Goal: Task Accomplishment & Management: Use online tool/utility

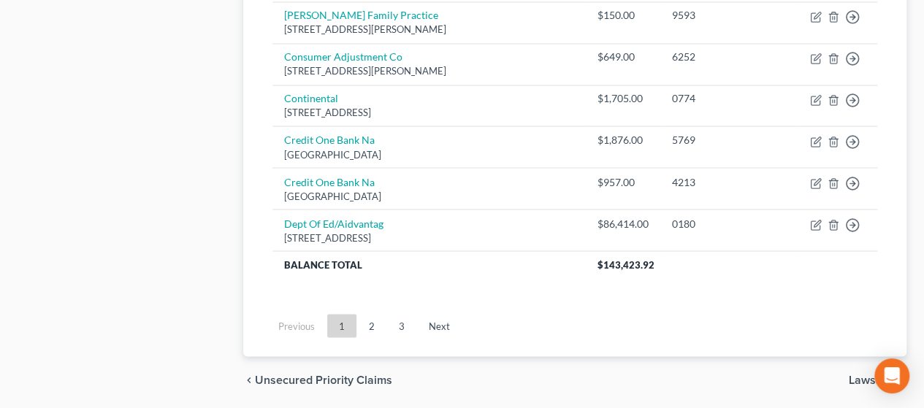
scroll to position [1269, 0]
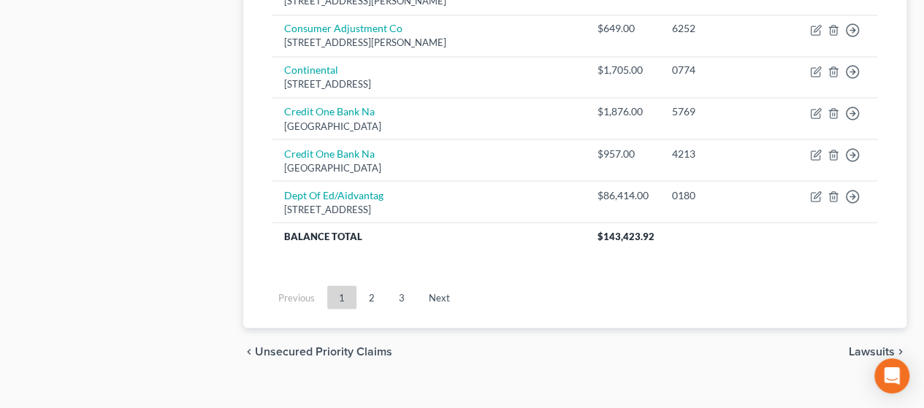
click at [857, 345] on span "Lawsuits" at bounding box center [872, 351] width 46 height 12
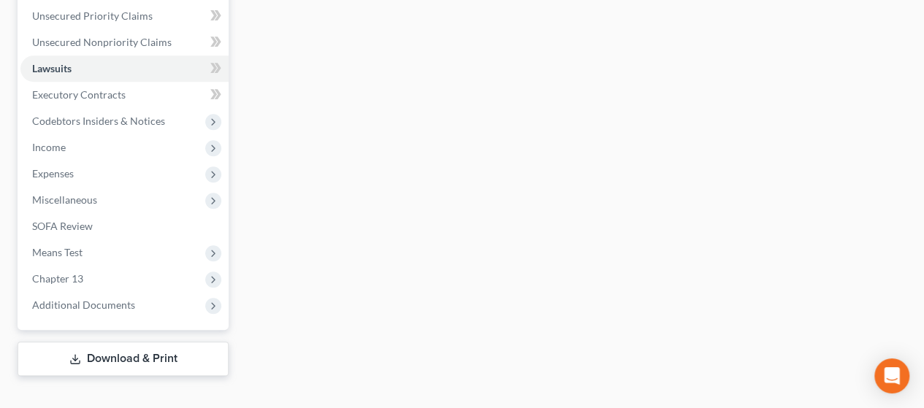
scroll to position [354, 0]
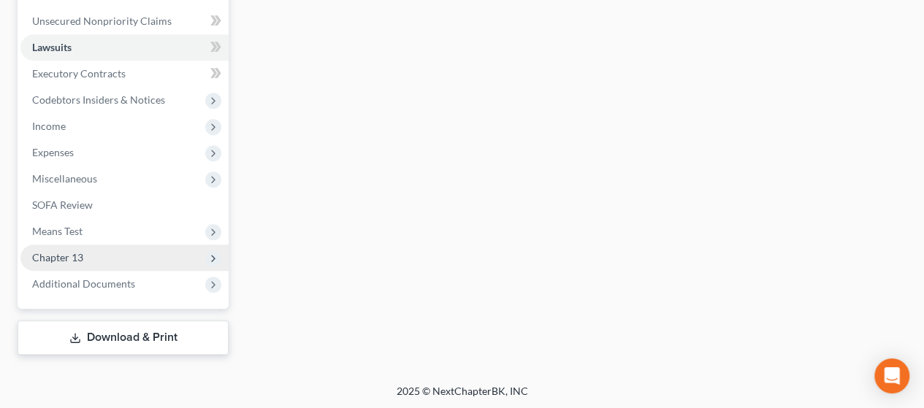
click at [138, 257] on span "Chapter 13" at bounding box center [124, 258] width 208 height 26
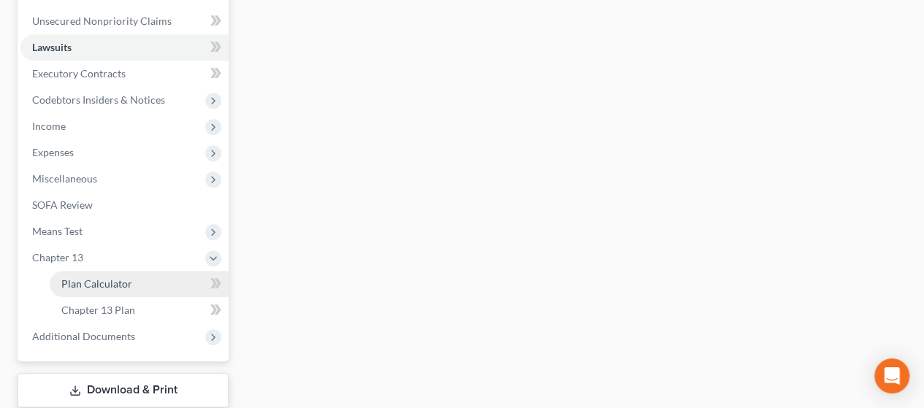
click at [138, 286] on link "Plan Calculator" at bounding box center [139, 284] width 179 height 26
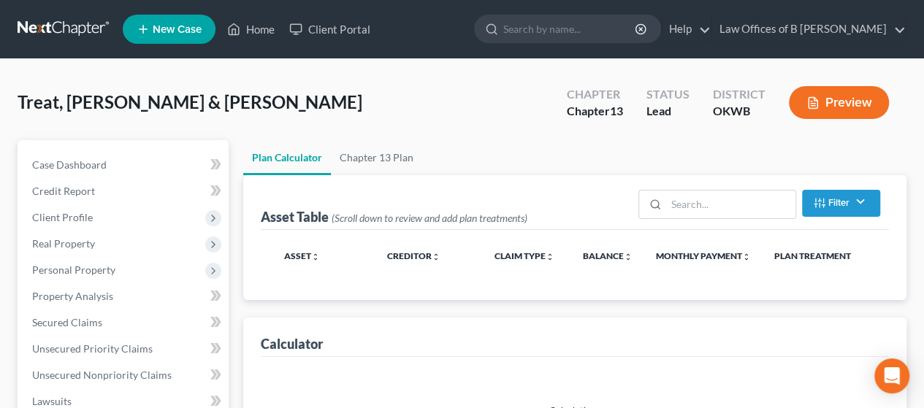
select select "59"
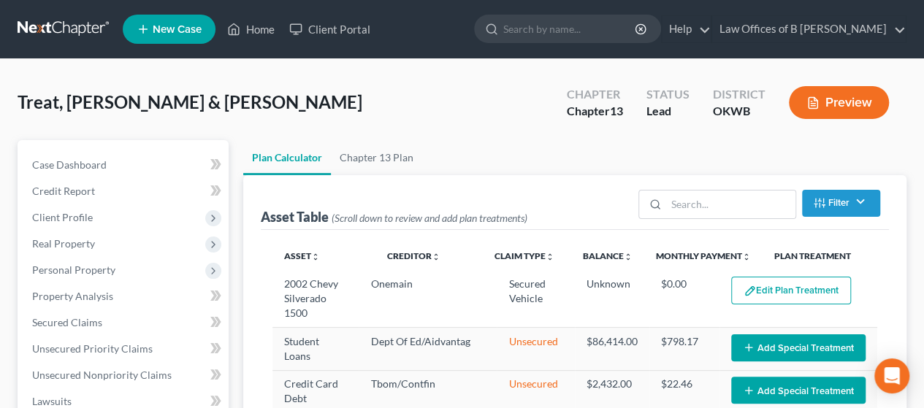
select select "59"
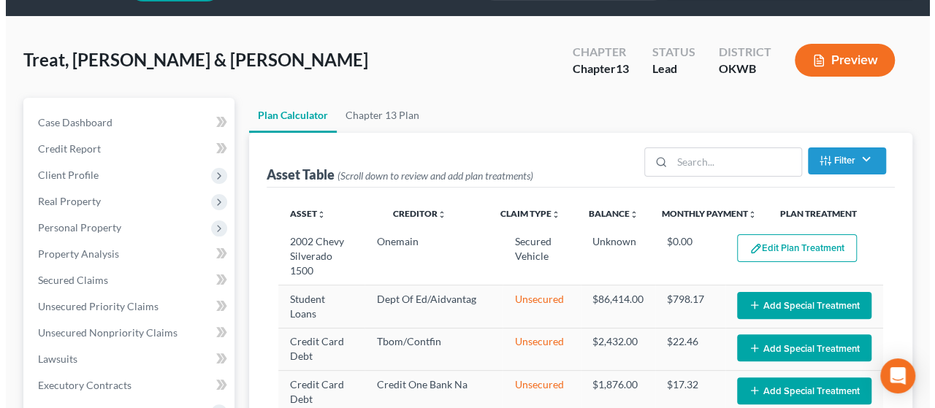
scroll to position [51, 0]
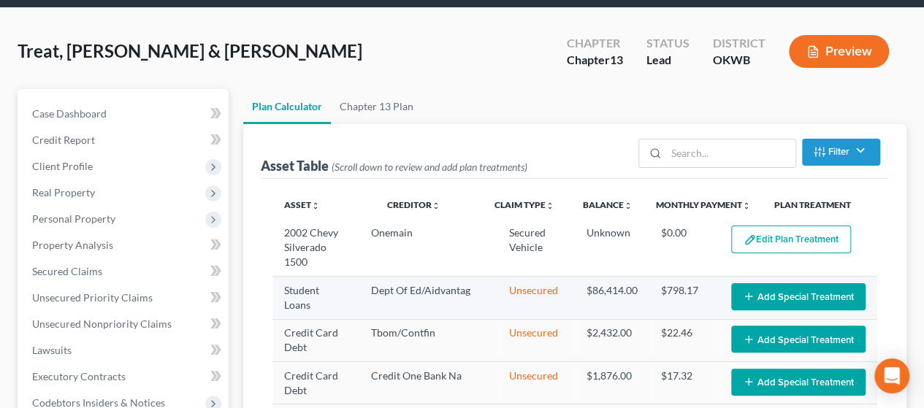
click at [815, 294] on button "Add Special Treatment" at bounding box center [798, 296] width 134 height 27
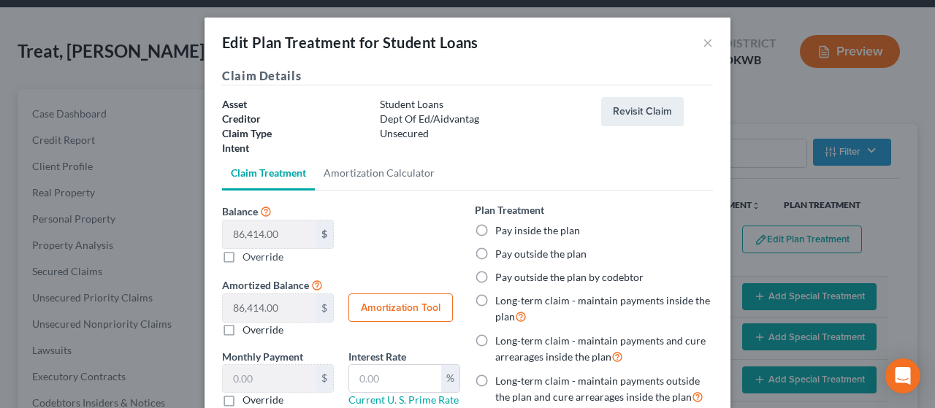
click at [495, 253] on label "Pay outside the plan" at bounding box center [540, 254] width 91 height 15
click at [501, 253] on input "Pay outside the plan" at bounding box center [505, 251] width 9 height 9
radio input "true"
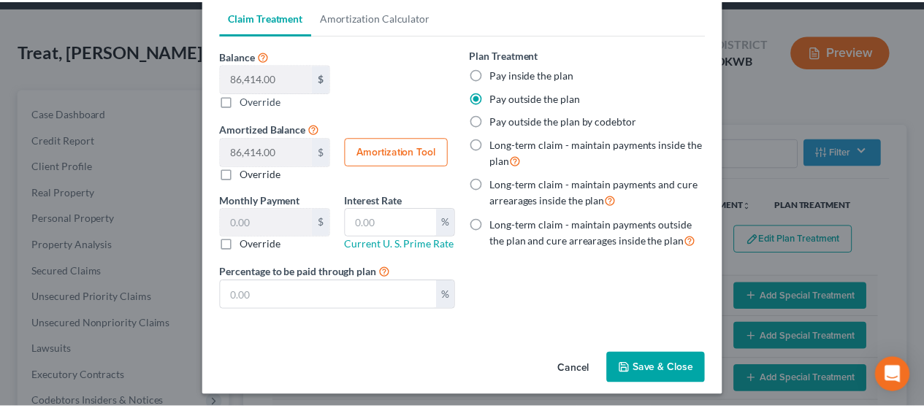
scroll to position [158, 0]
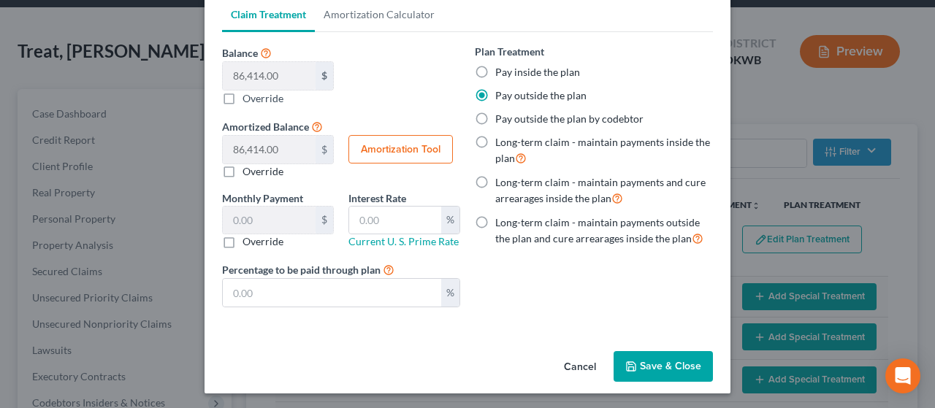
click at [660, 356] on button "Save & Close" at bounding box center [662, 366] width 99 height 31
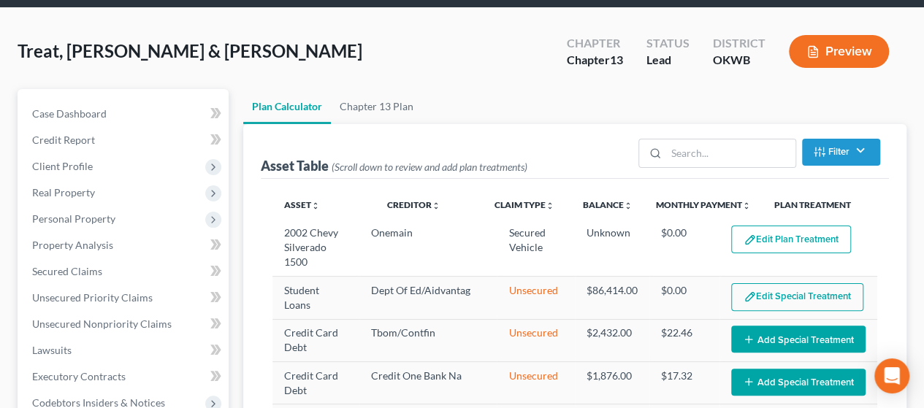
select select "59"
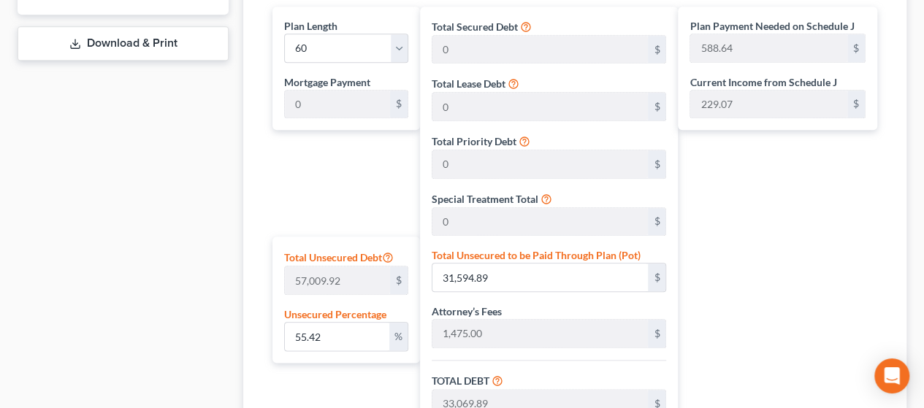
scroll to position [680, 0]
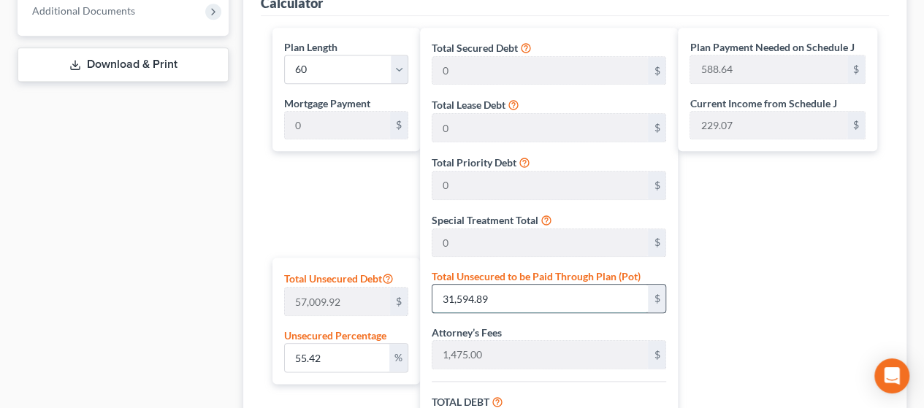
click at [504, 299] on input "31,594.89" at bounding box center [539, 299] width 215 height 28
click at [357, 349] on input "55.42" at bounding box center [337, 358] width 104 height 28
drag, startPoint x: 357, startPoint y: 349, endPoint x: 229, endPoint y: 353, distance: 127.9
click at [229, 353] on div "Petition Navigation Case Dashboard Payments Invoices Payments Payments Credit R…" at bounding box center [461, 72] width 903 height 1225
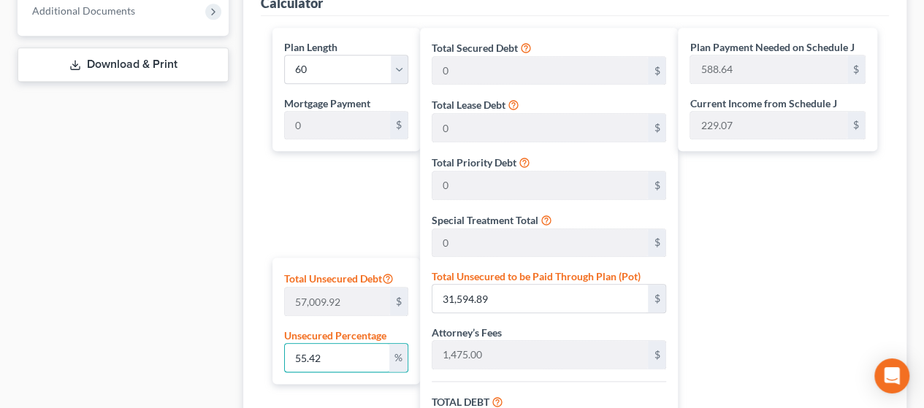
type input "1"
type input "570.09"
type input "2,045.09"
type input "139.06"
type input "2,184.16"
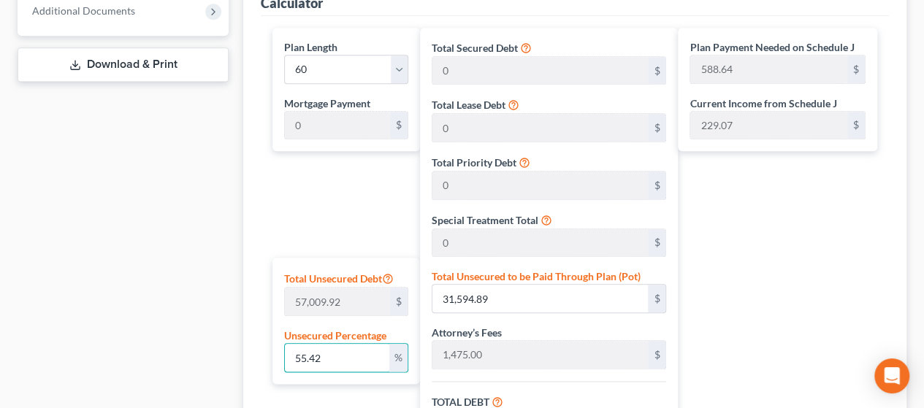
type input "36.40"
type input "10"
type input "5,700.99"
type input "7,175.99"
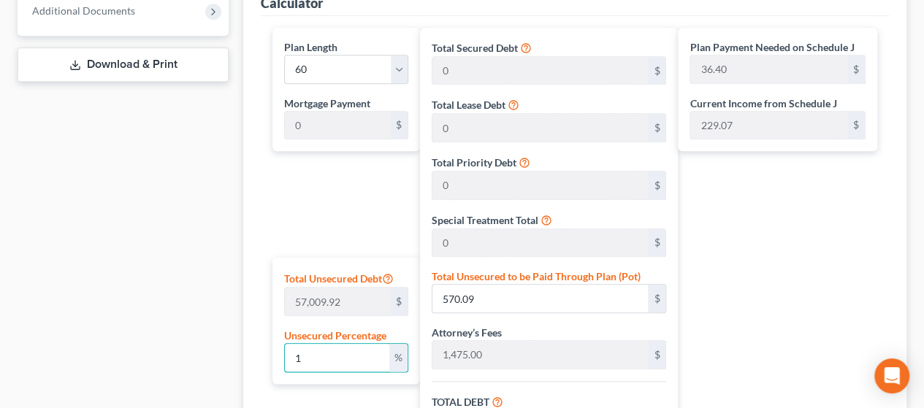
type input "487.96"
type input "7,663.95"
type input "127.73"
type input "100"
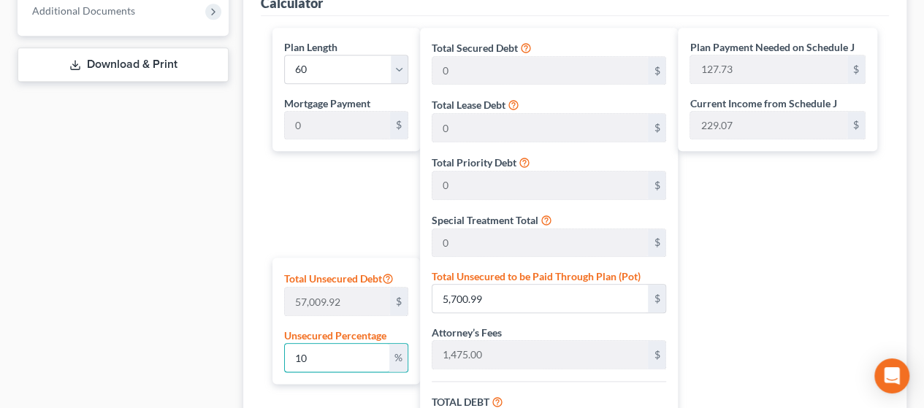
type input "57,009.92"
type input "58,484.92"
type input "3,976.97"
type input "62,461.89"
type input "1,041.03"
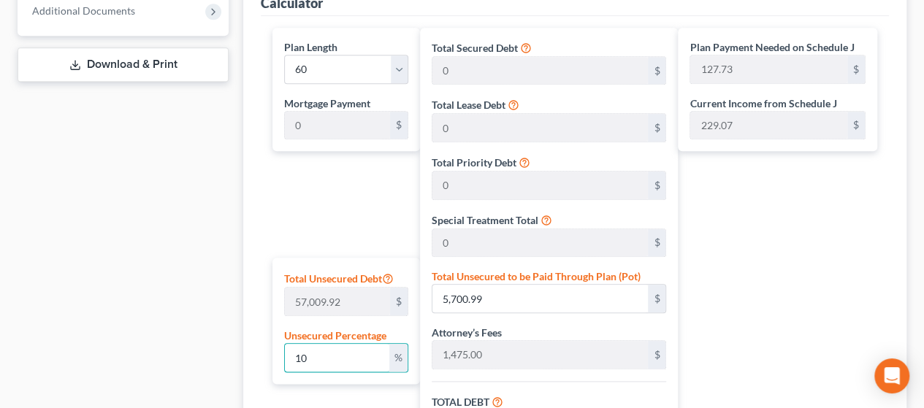
type input "1,041.03"
type input "100"
click at [229, 353] on div "Case Dashboard Payments Invoices Payments Payments Credit Report Client Profile" at bounding box center [123, 72] width 226 height 1225
click at [338, 353] on input "100" at bounding box center [337, 358] width 104 height 28
click at [359, 213] on div "Plan Length 1 2 3 4 5 6 7 8 9 10 11 12 13 14 15 16 17 18 19 20 21 22 23 24 25 2…" at bounding box center [342, 324] width 155 height 593
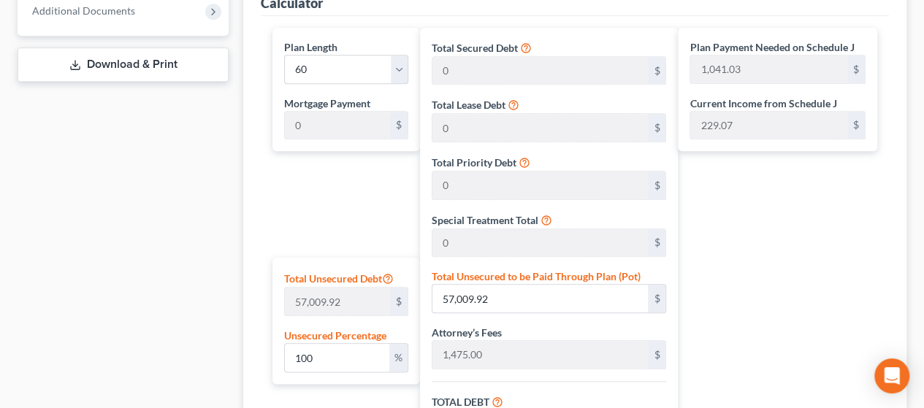
click at [781, 320] on div "Plan Payment Needed on Schedule J 1,041.03 $ Current Income from Schedule J 229…" at bounding box center [781, 324] width 207 height 593
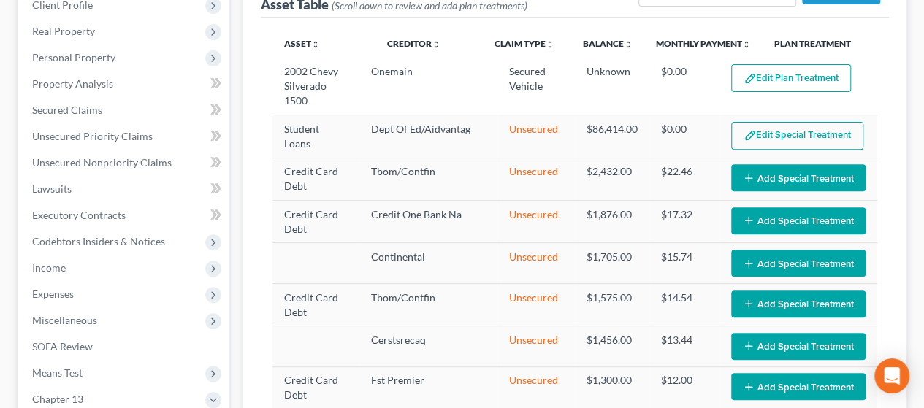
scroll to position [209, 0]
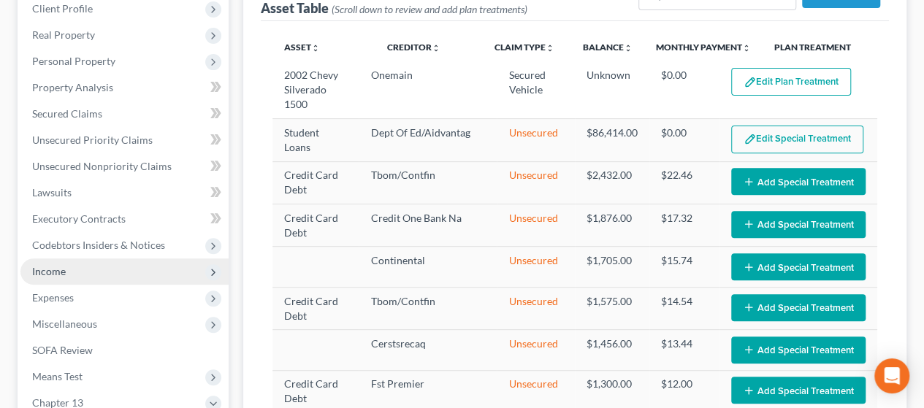
click at [76, 275] on span "Income" at bounding box center [124, 272] width 208 height 26
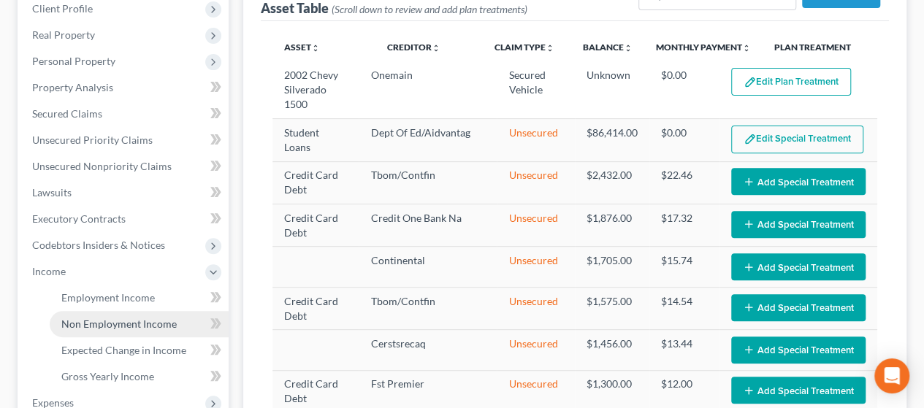
click at [97, 328] on span "Non Employment Income" at bounding box center [118, 324] width 115 height 12
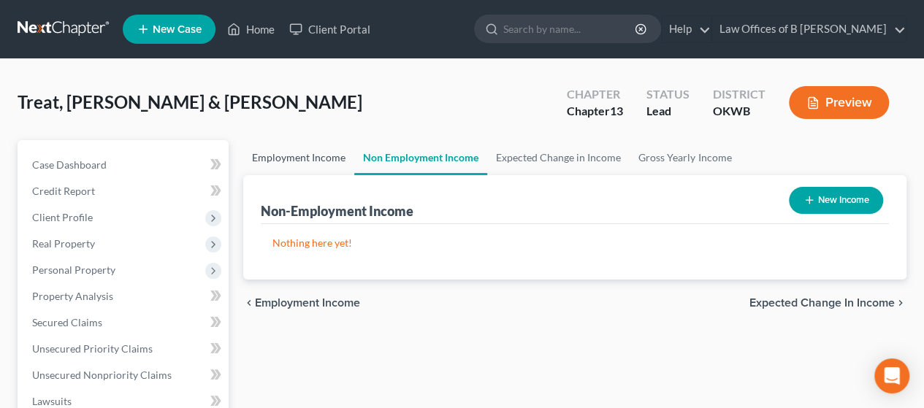
click at [314, 158] on link "Employment Income" at bounding box center [298, 157] width 111 height 35
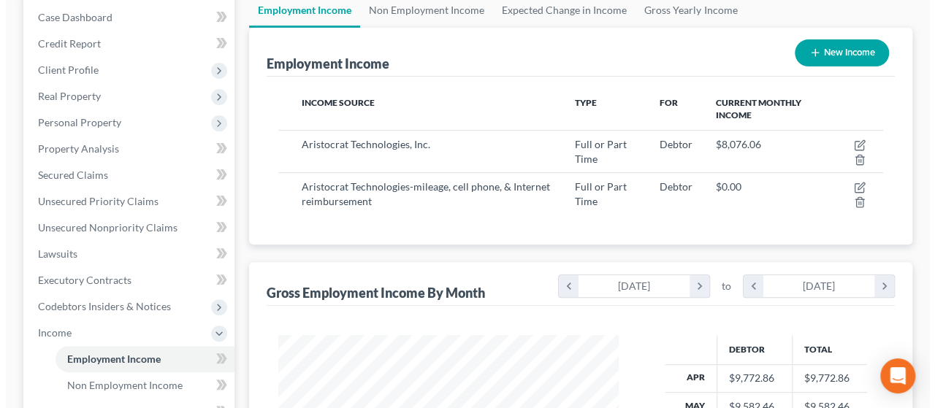
scroll to position [146, 0]
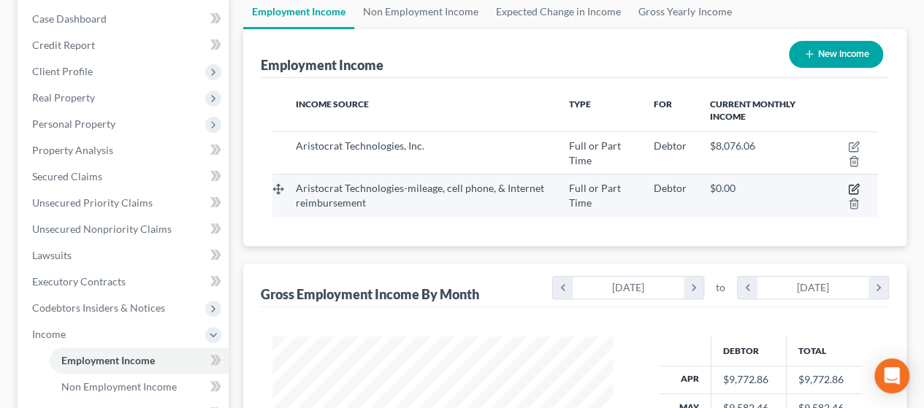
click at [854, 191] on icon "button" at bounding box center [854, 189] width 12 height 12
select select "0"
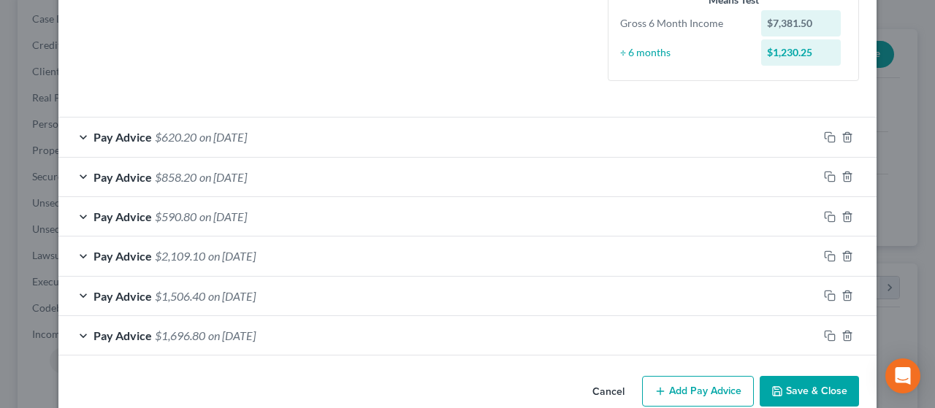
scroll to position [404, 0]
